Goal: Navigation & Orientation: Find specific page/section

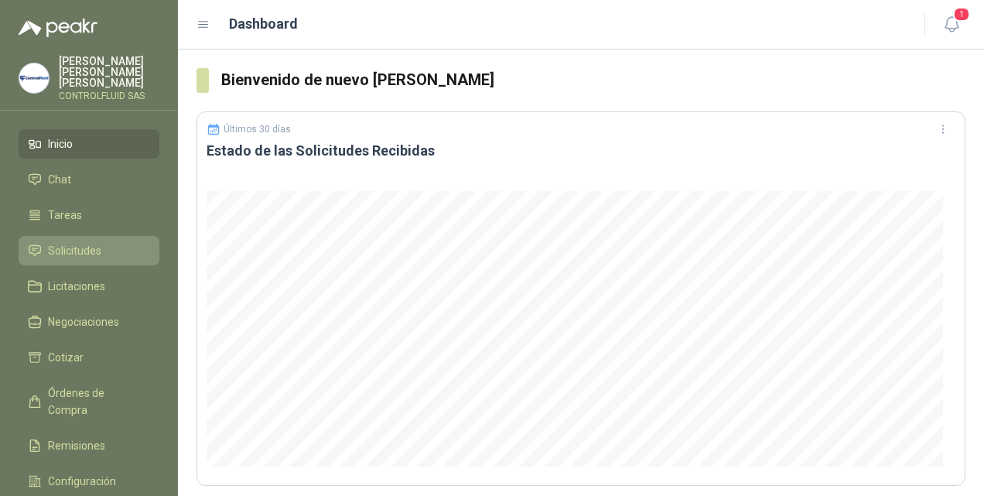
click at [70, 236] on link "Solicitudes" at bounding box center [89, 250] width 141 height 29
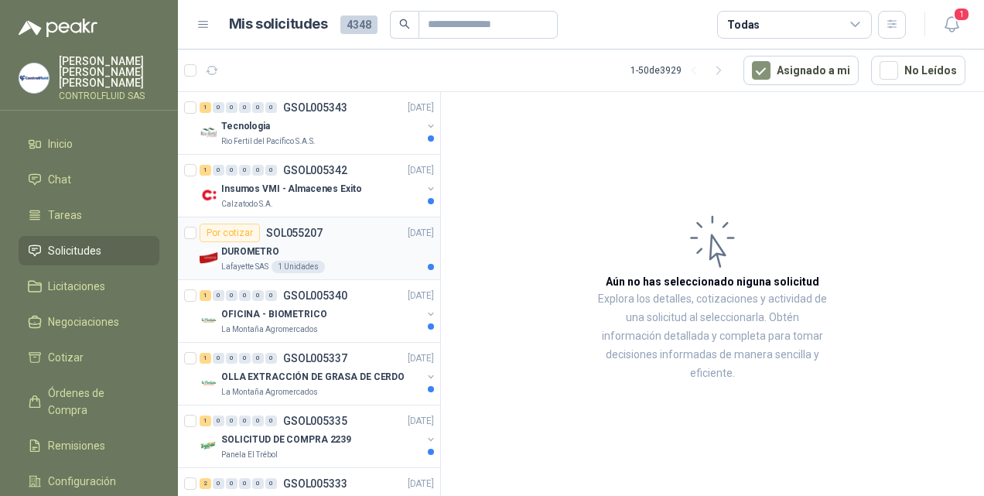
click at [231, 255] on p "DUROMETRO" at bounding box center [250, 252] width 58 height 15
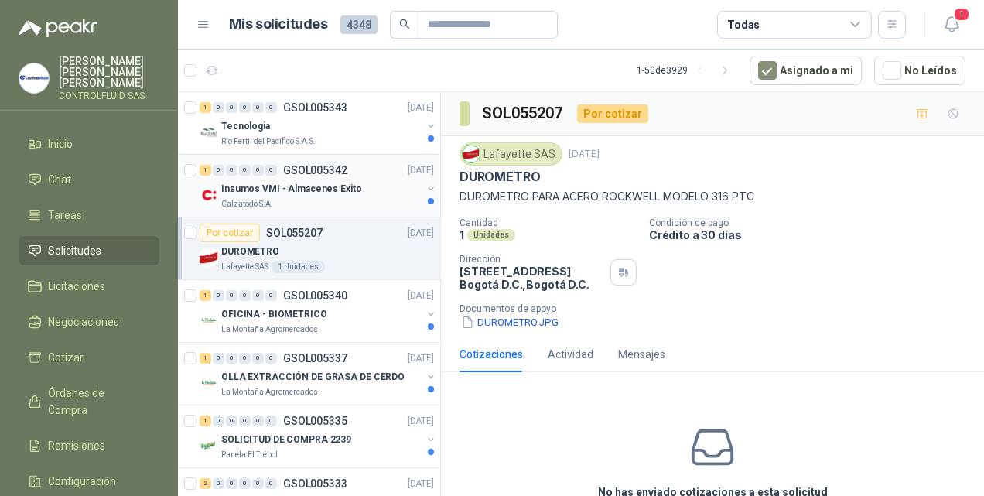
click at [286, 184] on p "Insumos VMI - Almacenes Exito" at bounding box center [291, 189] width 141 height 15
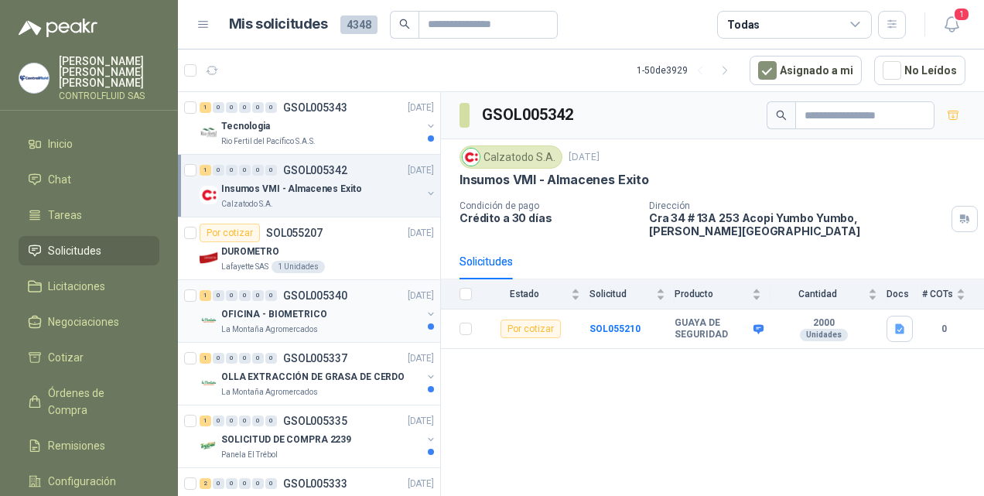
click at [286, 309] on p "OFICINA - BIOMETRICO" at bounding box center [274, 314] width 106 height 15
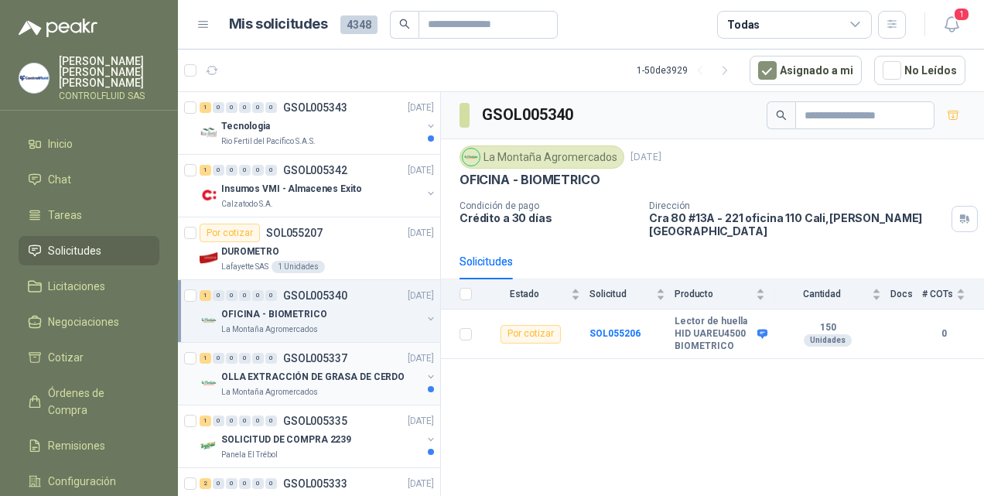
click at [260, 374] on p "OLLA EXTRACCIÓN DE GRASA DE CERDO" at bounding box center [312, 377] width 183 height 15
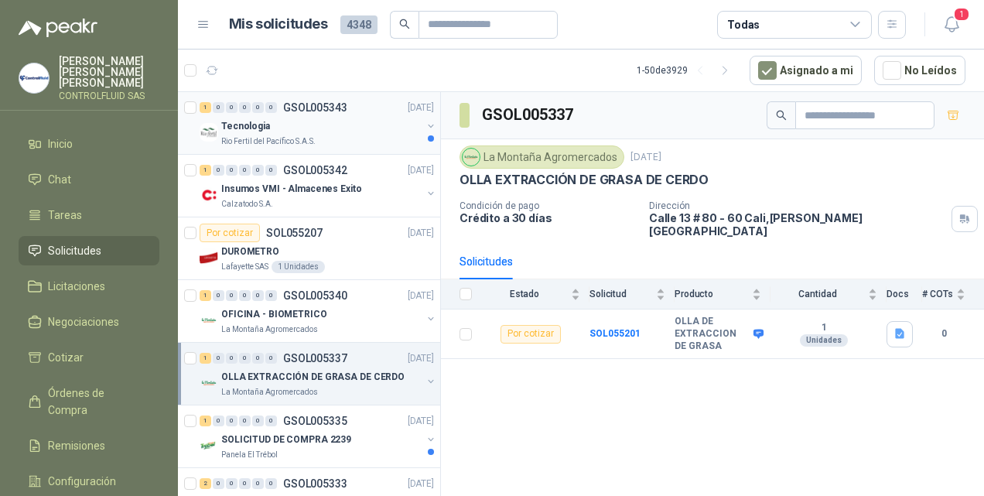
click at [262, 131] on p "Tecnologia" at bounding box center [245, 126] width 49 height 15
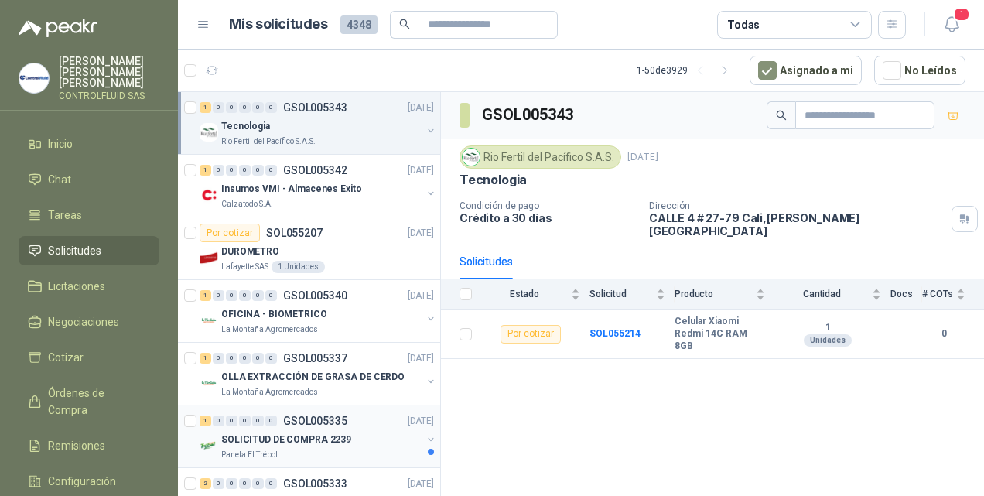
click at [297, 436] on p "SOLICITUD DE COMPRA 2239" at bounding box center [286, 440] width 130 height 15
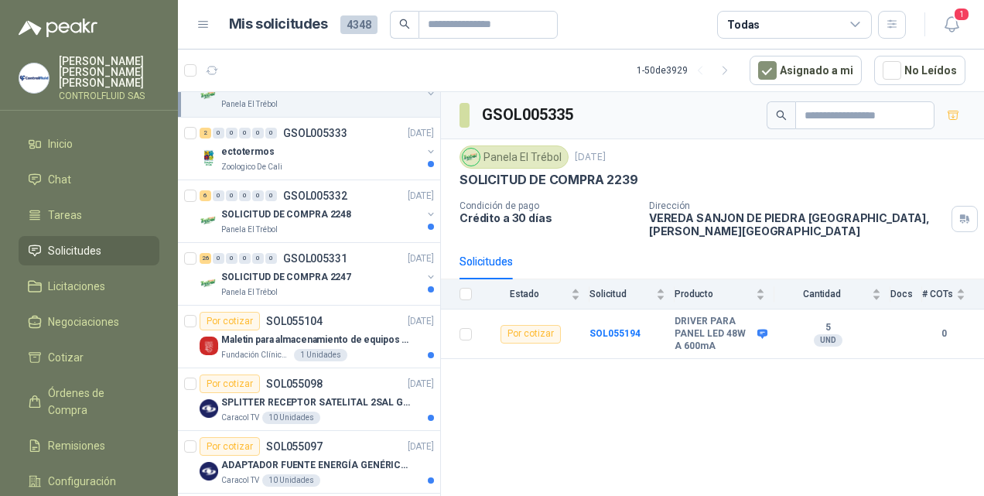
scroll to position [354, 0]
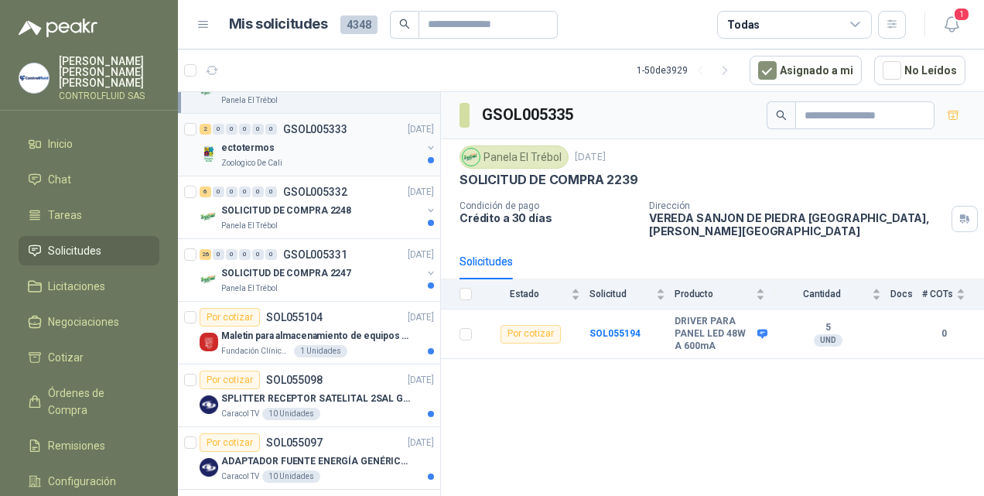
click at [265, 147] on p "ectotermos" at bounding box center [247, 148] width 53 height 15
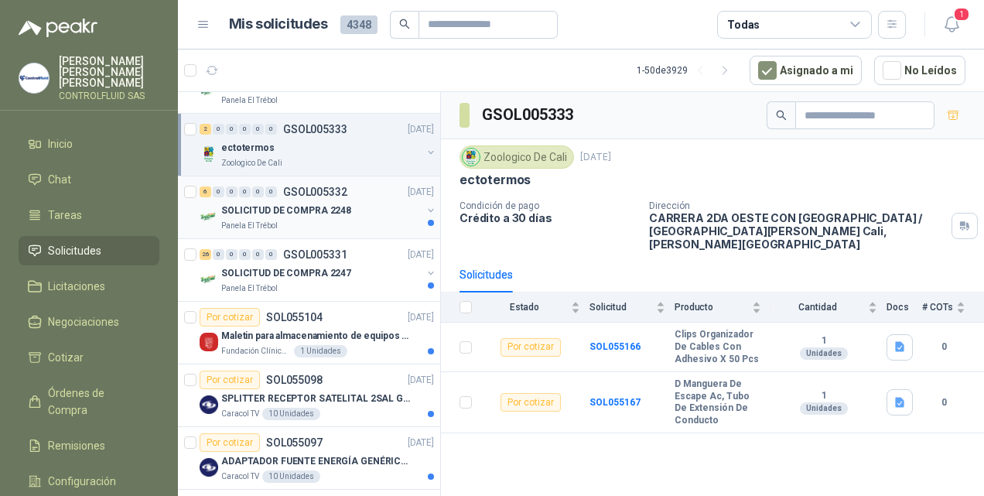
click at [254, 214] on p "SOLICITUD DE COMPRA 2248" at bounding box center [286, 210] width 130 height 15
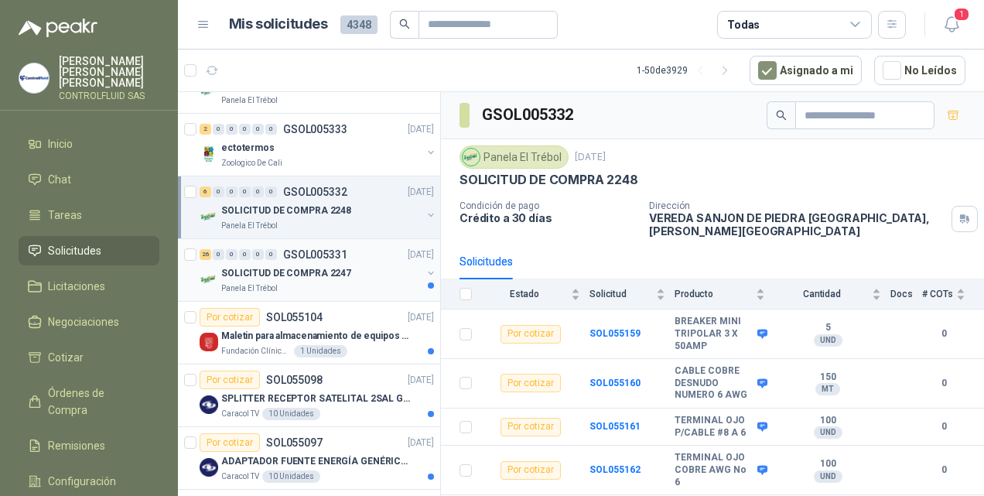
click at [278, 266] on p "SOLICITUD DE COMPRA 2247" at bounding box center [286, 273] width 130 height 15
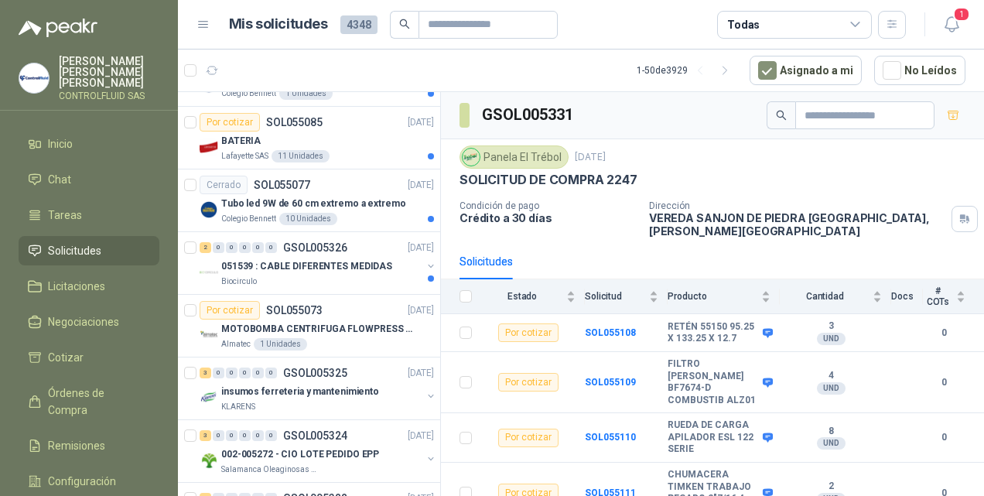
scroll to position [354, 0]
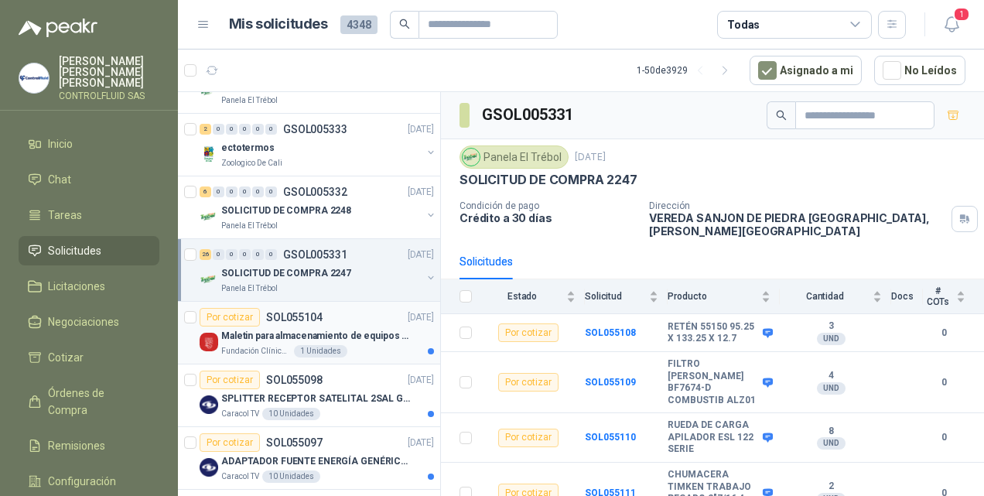
click at [279, 345] on p "Fundación Clínica Shaio" at bounding box center [256, 351] width 70 height 12
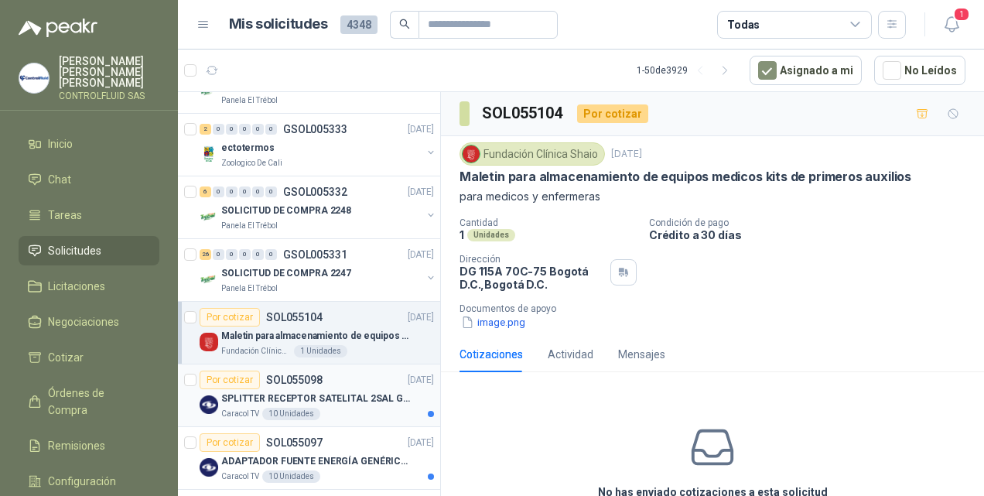
click at [311, 415] on div "10 Unidades" at bounding box center [291, 414] width 58 height 12
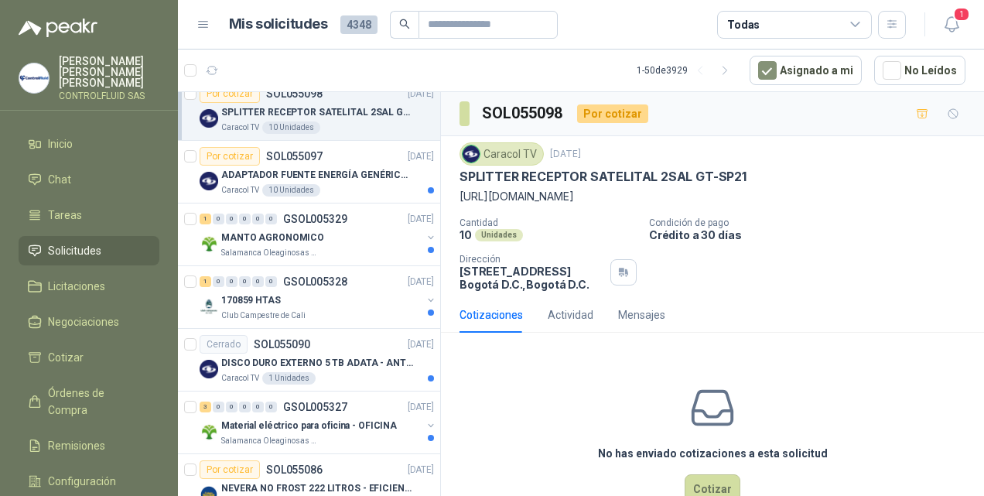
scroll to position [669, 0]
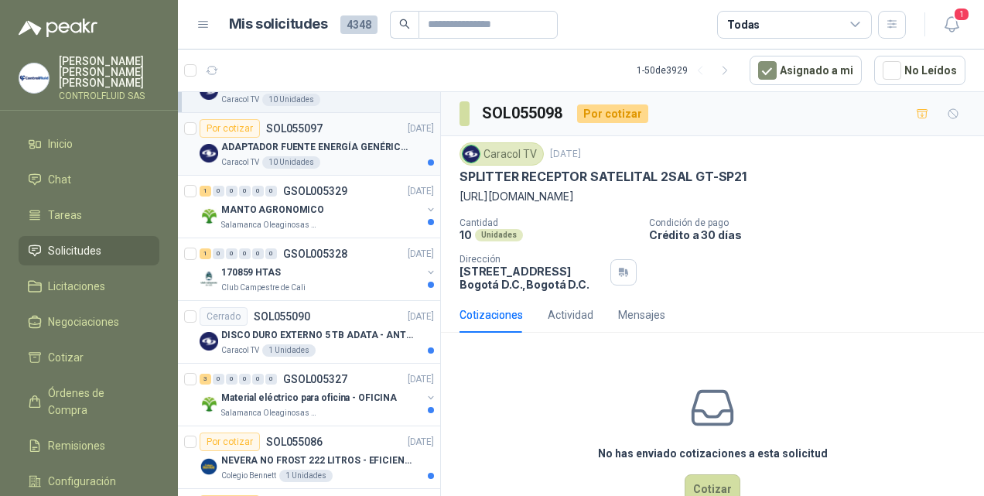
click at [291, 148] on p "ADAPTADOR FUENTE ENERGÍA GENÉRICO 24V 1A" at bounding box center [317, 147] width 193 height 15
click at [283, 205] on p "MANTO AGRONOMICO" at bounding box center [272, 210] width 103 height 15
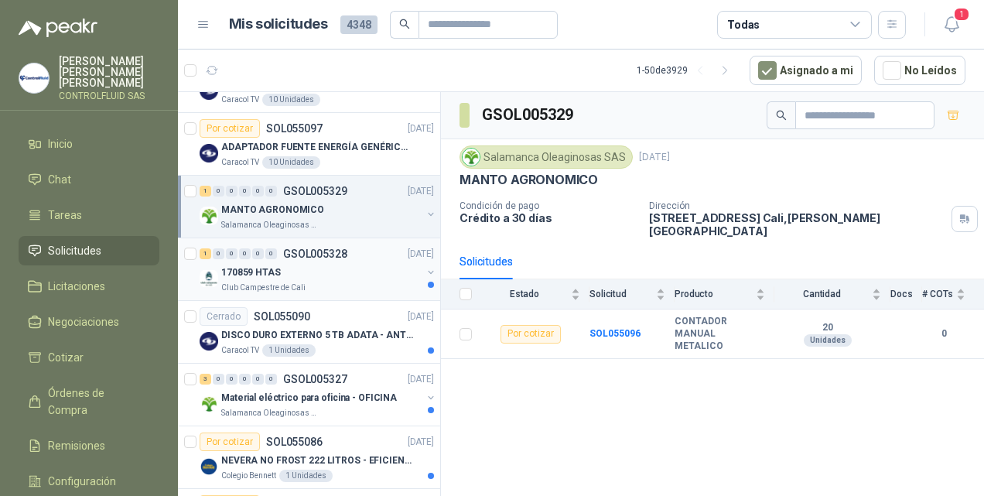
click at [275, 266] on p "170859 HTAS" at bounding box center [251, 272] width 60 height 15
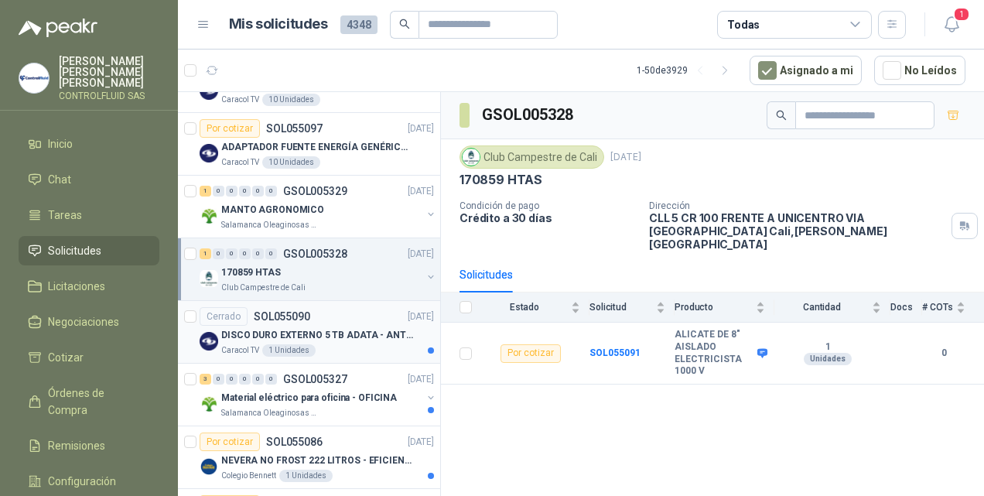
click at [272, 329] on p "DISCO DURO EXTERNO 5 TB ADATA - ANTIGOLPES" at bounding box center [317, 335] width 193 height 15
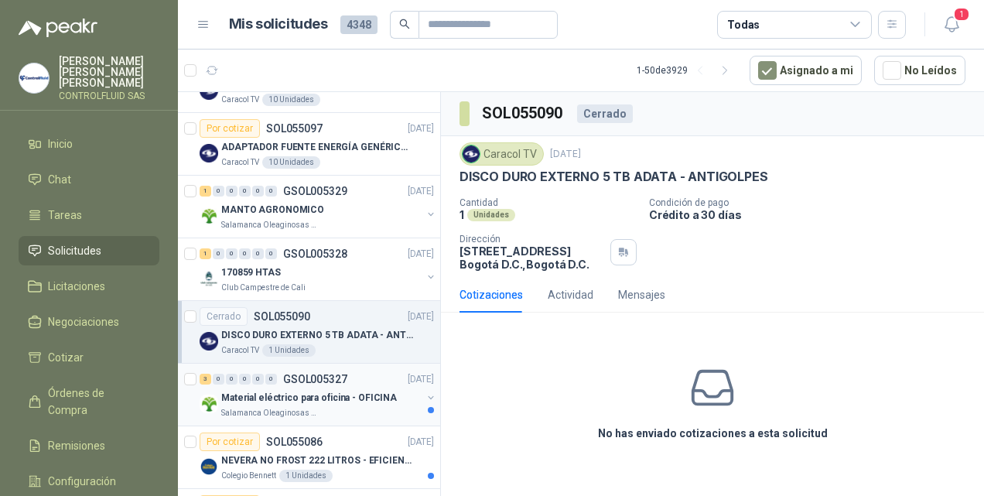
click at [278, 396] on p "Material eléctrico para oficina - OFICINA" at bounding box center [309, 398] width 176 height 15
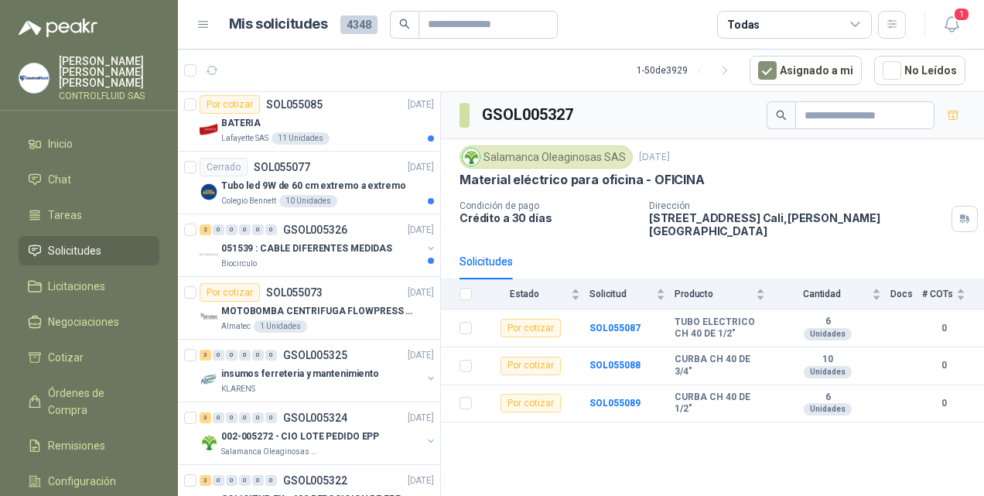
scroll to position [987, 0]
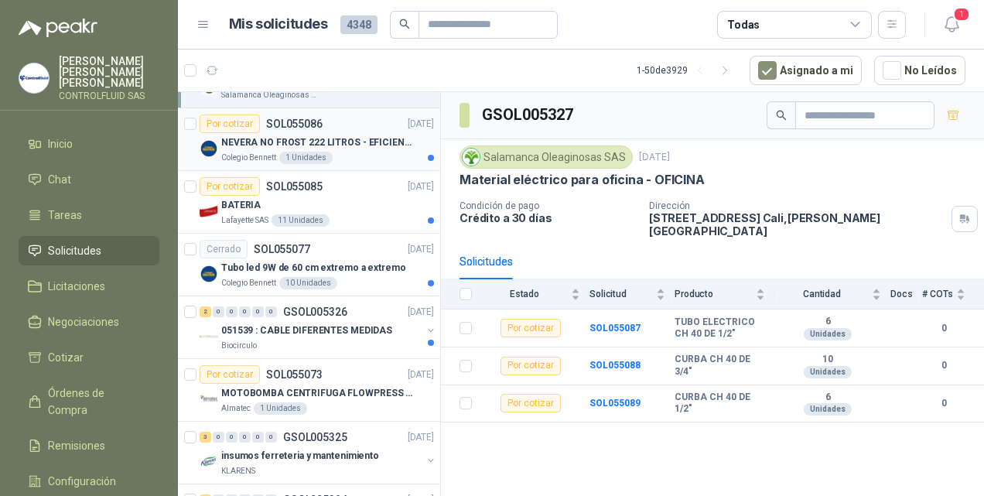
click at [286, 138] on p "NEVERA NO FROST 222 LITROS - EFICIENCIA ENERGETICA A" at bounding box center [317, 142] width 193 height 15
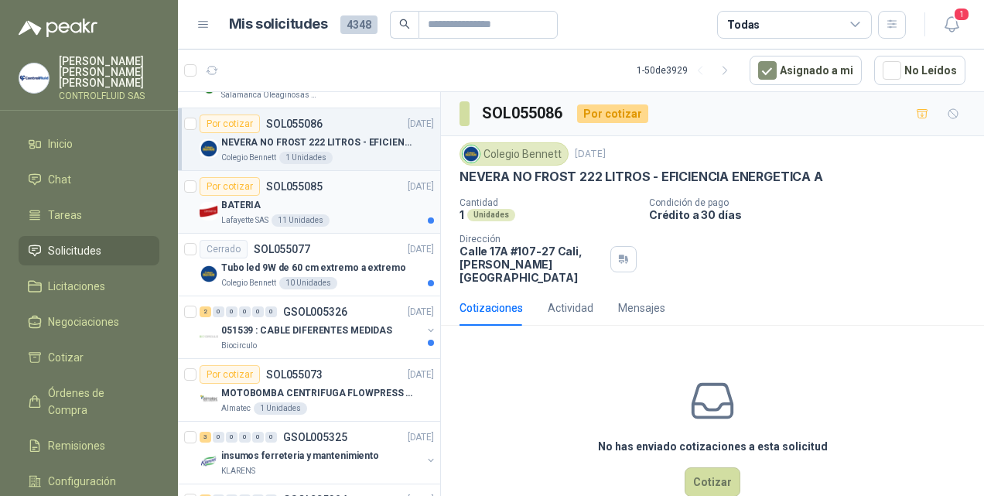
click at [248, 200] on p "BATERIA" at bounding box center [240, 205] width 39 height 15
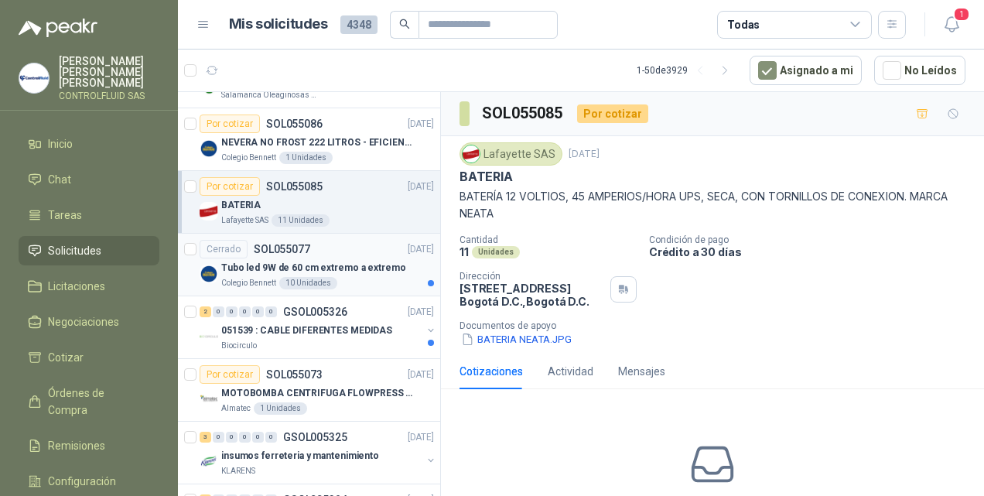
click at [245, 271] on div "Tubo led 9W de 60 cm extremo a extremo" at bounding box center [327, 267] width 213 height 19
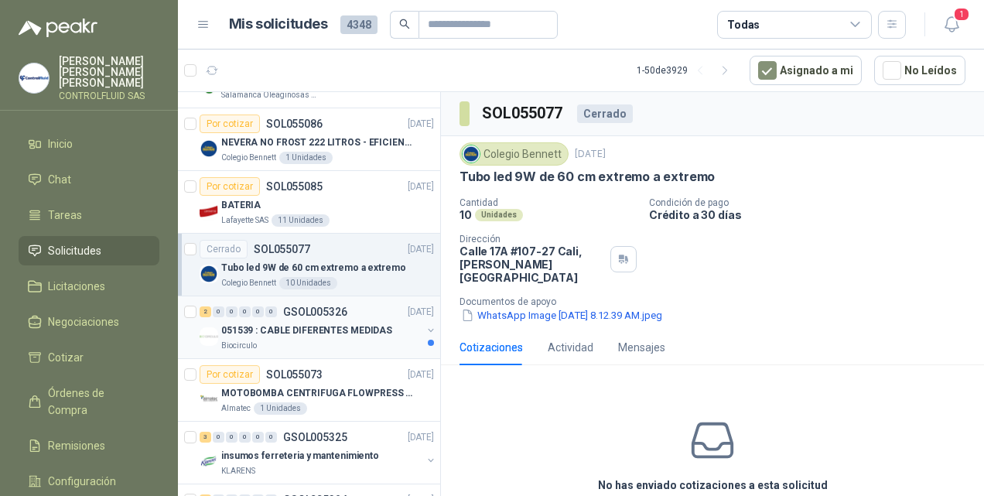
click at [256, 331] on p "051539 : CABLE DIFERENTES MEDIDAS" at bounding box center [306, 330] width 171 height 15
